Goal: Check status: Check status

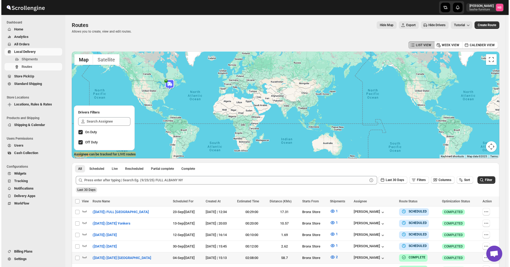
scroll to position [90, 0]
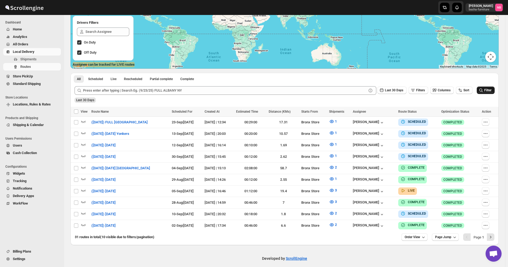
click at [491, 92] on span "Filter" at bounding box center [487, 90] width 7 height 4
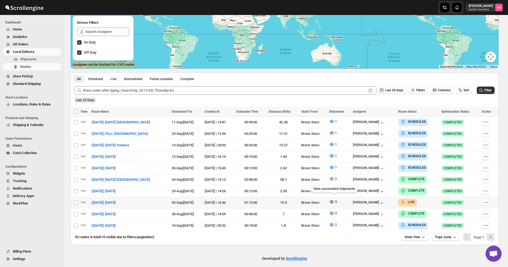
click at [333, 203] on button "3" at bounding box center [333, 202] width 14 height 9
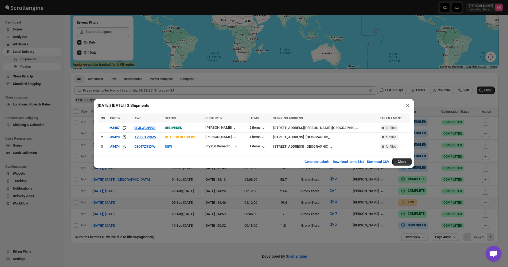
click at [139, 192] on div "([DATE]) [DATE] | 3 Shipments × SN ORDER AWB STATUS CUSTOMER ITEMS SHIPPING ADD…" at bounding box center [254, 133] width 508 height 267
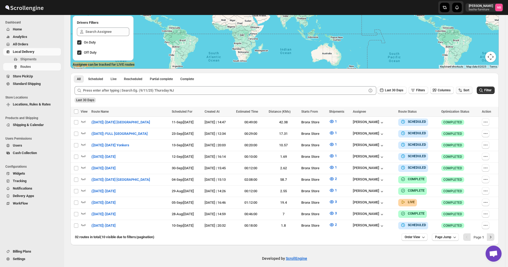
click at [467, 89] on span "Sort" at bounding box center [466, 90] width 6 height 4
click at [456, 118] on div "Due Date" at bounding box center [458, 118] width 14 height 5
click at [395, 88] on button "Last 30 Days" at bounding box center [391, 89] width 29 height 7
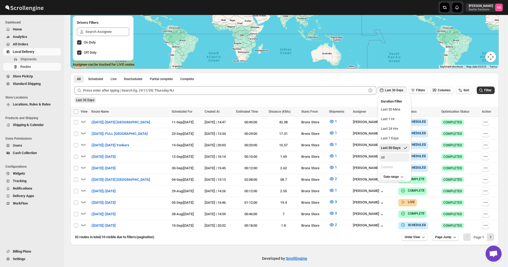
click at [390, 156] on button "All" at bounding box center [394, 157] width 30 height 9
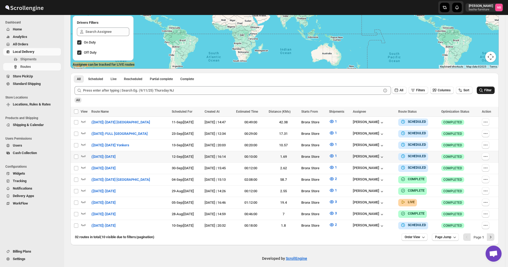
click at [490, 90] on span "Filter" at bounding box center [487, 90] width 7 height 4
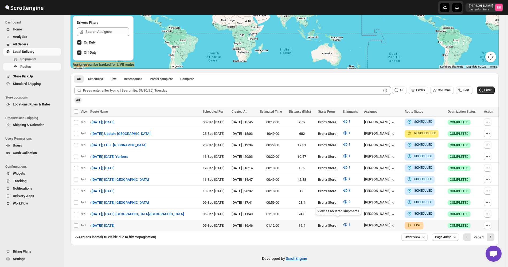
click at [343, 223] on icon "button" at bounding box center [345, 224] width 4 height 3
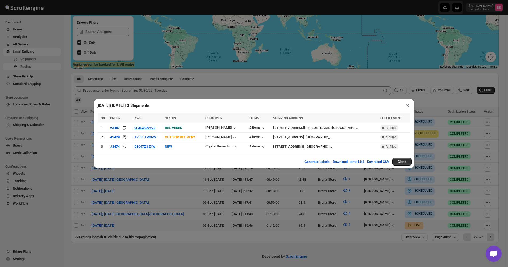
drag, startPoint x: 148, startPoint y: 183, endPoint x: 154, endPoint y: 50, distance: 133.4
click at [148, 183] on div "([DATE]) [DATE] | 3 Shipments × SN ORDER AWB STATUS CUSTOMER ITEMS SHIPPING ADD…" at bounding box center [254, 133] width 508 height 267
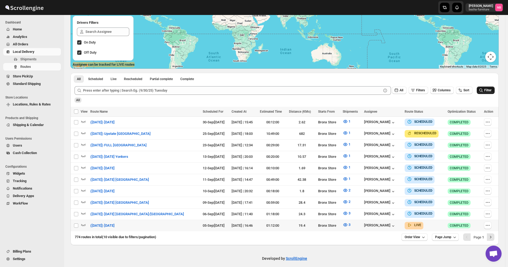
click at [483, 91] on icon "submit" at bounding box center [480, 90] width 5 height 5
click at [291, 78] on div "All Scheduled Live Rescheduled Partial complete Complete More views All Schedul…" at bounding box center [284, 77] width 428 height 9
click at [342, 222] on icon "button" at bounding box center [344, 224] width 5 height 5
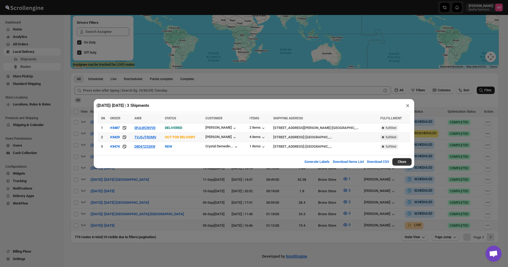
click at [124, 137] on icon at bounding box center [124, 137] width 5 height 5
click at [161, 178] on div "([DATE]) [DATE] | 3 Shipments × SN ORDER AWB STATUS CUSTOMER ITEMS SHIPPING ADD…" at bounding box center [254, 133] width 508 height 267
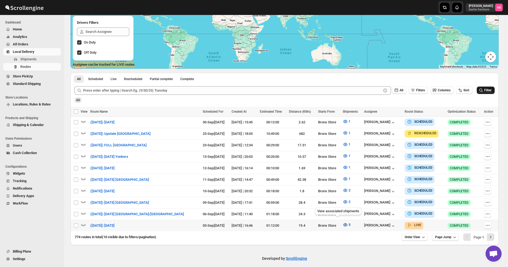
click at [342, 224] on icon "button" at bounding box center [344, 224] width 5 height 5
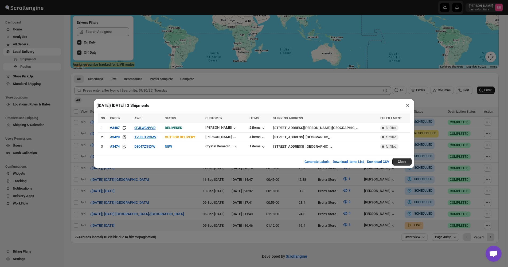
click at [254, 204] on div "([DATE]) [DATE] | 3 Shipments × SN ORDER AWB STATUS CUSTOMER ITEMS SHIPPING ADD…" at bounding box center [254, 133] width 508 height 267
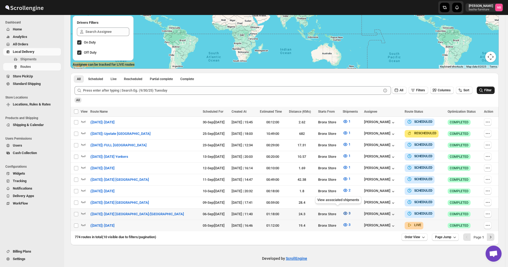
click at [342, 211] on icon "button" at bounding box center [344, 213] width 5 height 5
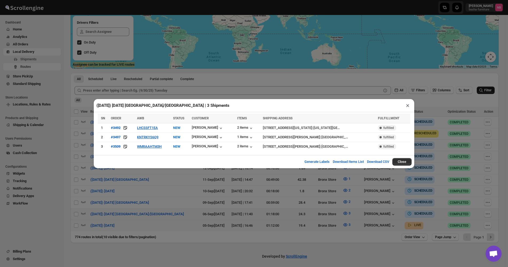
click at [472, 126] on div "([DATE]) [DATE] [GEOGRAPHIC_DATA]/[GEOGRAPHIC_DATA] | 3 Shipments × SN ORDER AW…" at bounding box center [254, 133] width 508 height 267
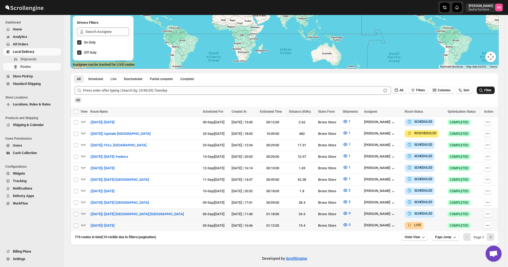
click at [483, 89] on icon "submit" at bounding box center [480, 90] width 5 height 5
click at [342, 222] on icon "button" at bounding box center [344, 224] width 5 height 5
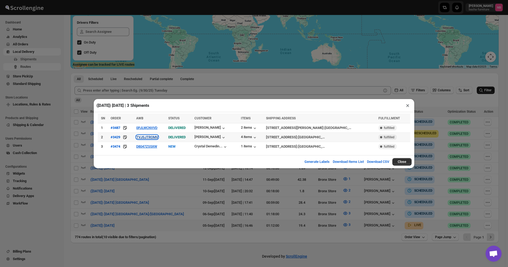
click at [152, 137] on button "TVJSJTROMV" at bounding box center [147, 137] width 22 height 4
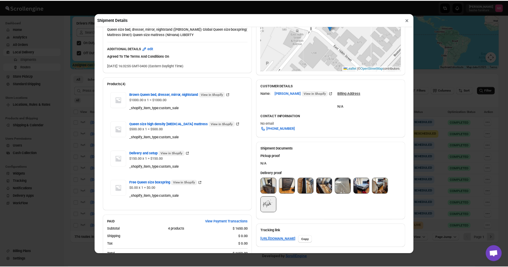
scroll to position [214, 0]
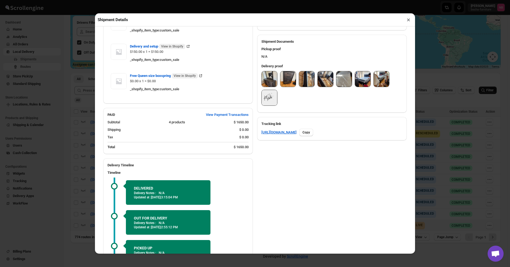
click at [277, 71] on div "Delivery proof" at bounding box center [332, 67] width 141 height 7
click at [267, 76] on img at bounding box center [269, 78] width 15 height 15
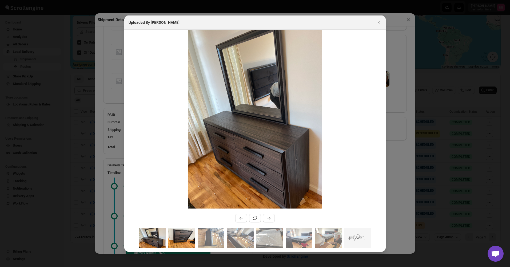
click at [187, 237] on img ":r59g:" at bounding box center [181, 238] width 27 height 20
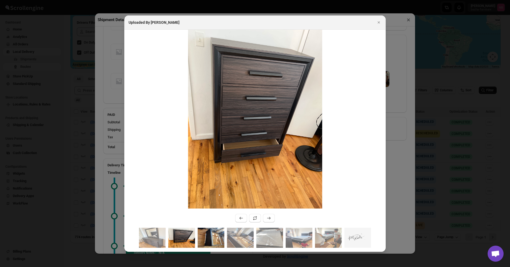
click at [207, 237] on img ":r59g:" at bounding box center [211, 238] width 27 height 20
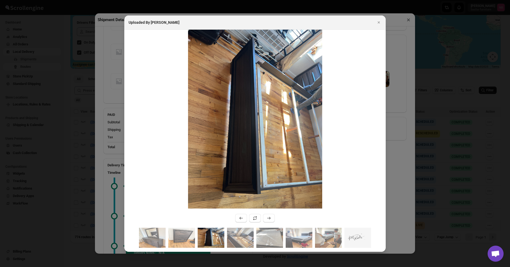
click at [223, 235] on img ":r59g:" at bounding box center [211, 238] width 27 height 20
click at [242, 238] on img ":r59g:" at bounding box center [240, 238] width 27 height 20
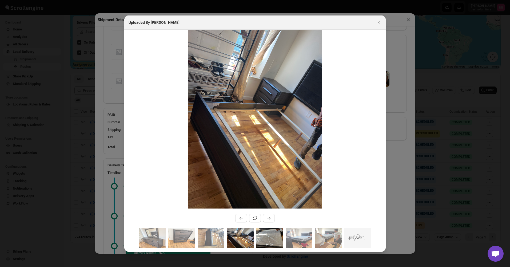
click at [272, 240] on img ":r59g:" at bounding box center [270, 238] width 27 height 20
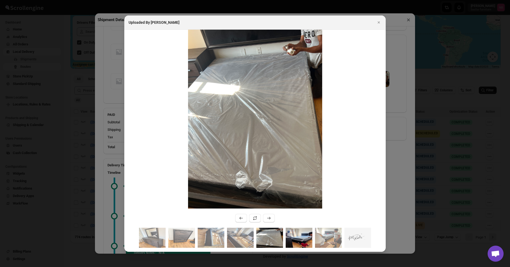
click at [302, 240] on img ":r59g:" at bounding box center [299, 238] width 27 height 20
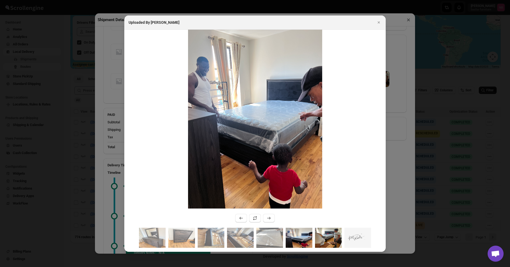
click at [331, 238] on img ":r59g:" at bounding box center [328, 238] width 27 height 20
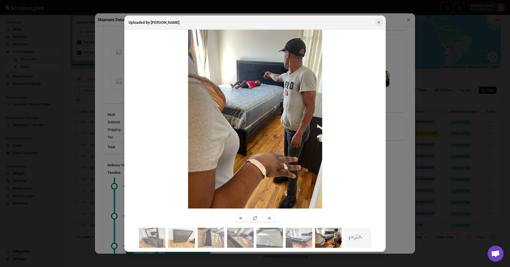
click at [379, 24] on icon "Close" at bounding box center [378, 22] width 5 height 5
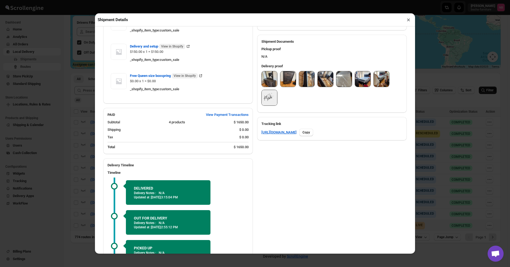
click at [406, 21] on button "×" at bounding box center [409, 19] width 8 height 7
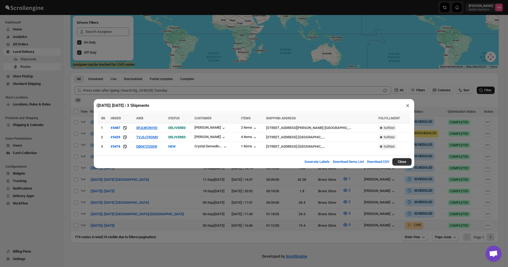
click at [436, 126] on div "([DATE]) [DATE] | 3 Shipments × SN ORDER AWB STATUS CUSTOMER ITEMS SHIPPING ADD…" at bounding box center [254, 133] width 508 height 267
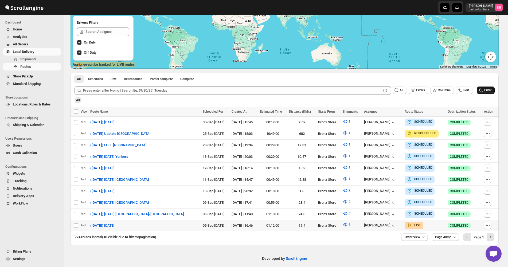
click at [488, 90] on span "Filter" at bounding box center [487, 90] width 7 height 4
